Goal: Task Accomplishment & Management: Manage account settings

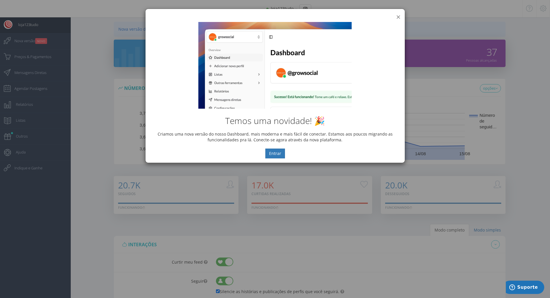
click at [397, 17] on button "×" at bounding box center [398, 17] width 4 height 8
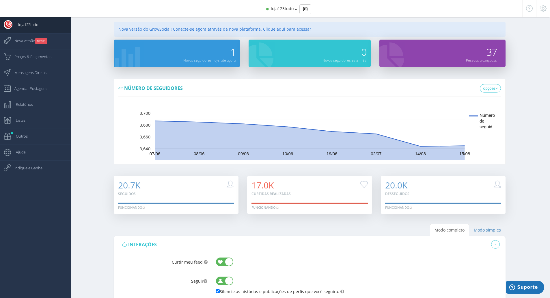
click at [298, 7] on div "loja123tudo" at bounding box center [275, 8] width 464 height 17
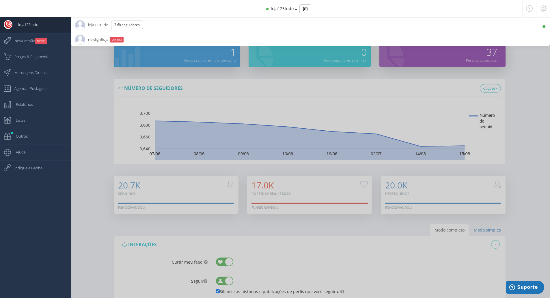
click at [292, 8] on span "loja123tudo" at bounding box center [282, 8] width 23 height 5
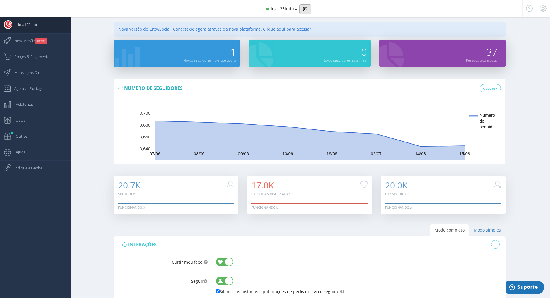
click at [304, 9] on img "Basic example" at bounding box center [305, 9] width 4 height 4
click at [30, 59] on span "Preços & Pagamentos" at bounding box center [30, 56] width 43 height 14
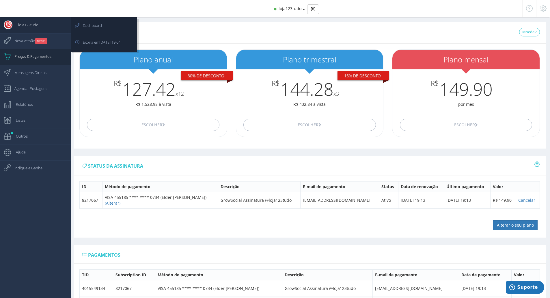
click at [27, 27] on span "loja123tudo" at bounding box center [25, 25] width 26 height 14
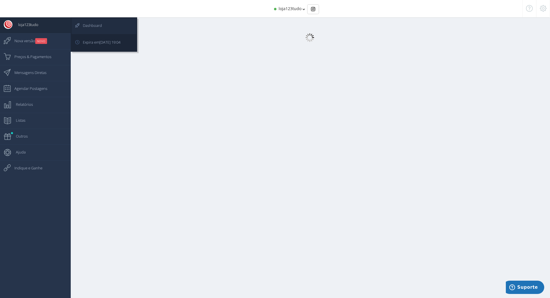
click at [91, 25] on span "Dashboard" at bounding box center [89, 25] width 25 height 14
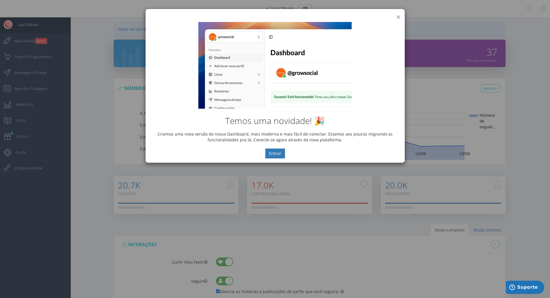
click at [397, 17] on button "×" at bounding box center [398, 17] width 4 height 8
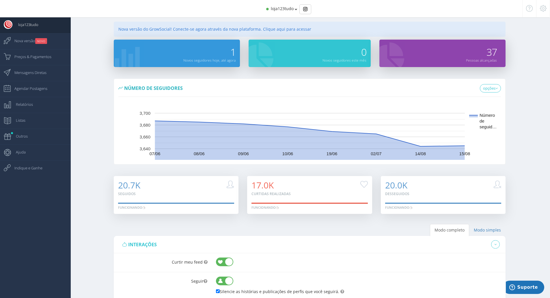
click at [256, 30] on div "Nova versão do GrowSocial! Conecte-se agora através da nova plataforma. Clique …" at bounding box center [310, 29] width 392 height 15
